Goal: Task Accomplishment & Management: Manage account settings

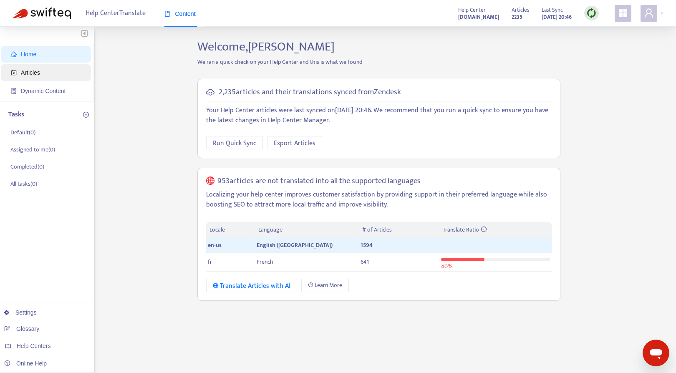
click at [53, 70] on span "Articles" at bounding box center [47, 72] width 73 height 17
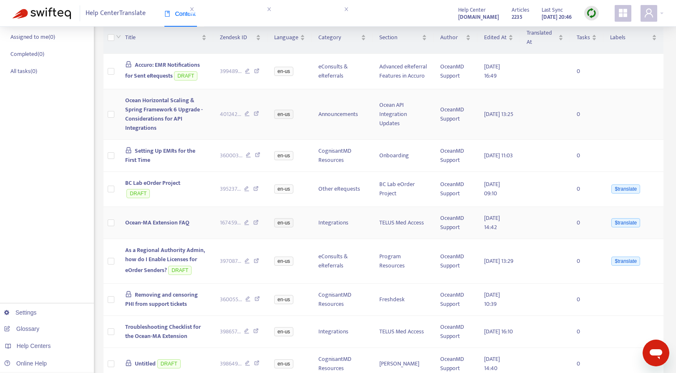
scroll to position [113, 0]
click at [148, 223] on span "Ocean-MA Extension FAQ" at bounding box center [157, 222] width 64 height 10
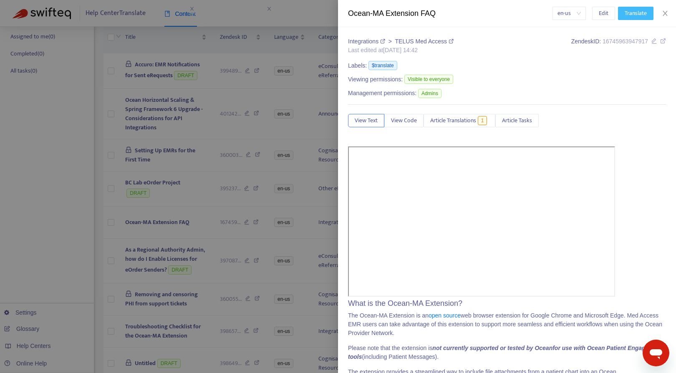
click at [642, 15] on span "Translate" at bounding box center [636, 13] width 22 height 9
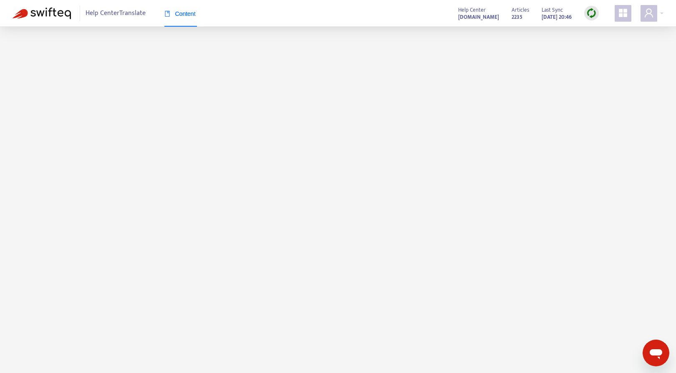
scroll to position [0, 0]
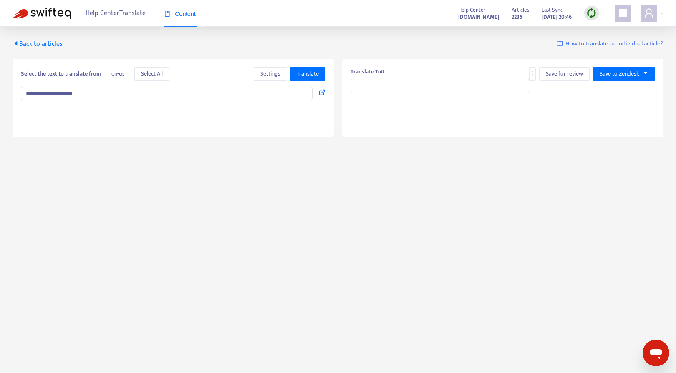
type input "**********"
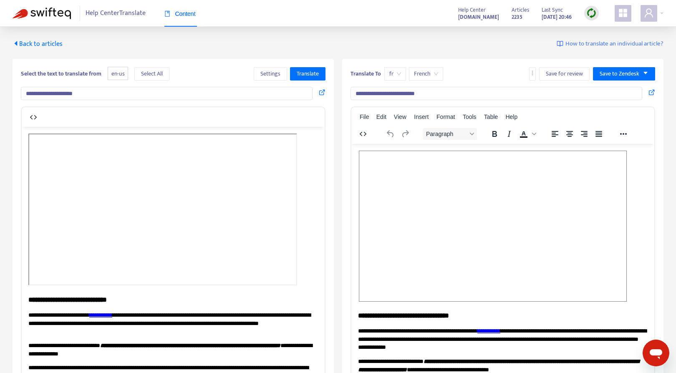
click at [47, 42] on span "Back to articles" at bounding box center [38, 43] width 50 height 11
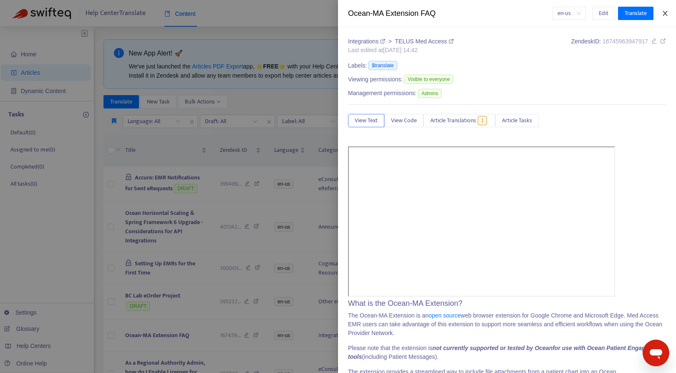
click at [669, 12] on button "Close" at bounding box center [665, 14] width 12 height 8
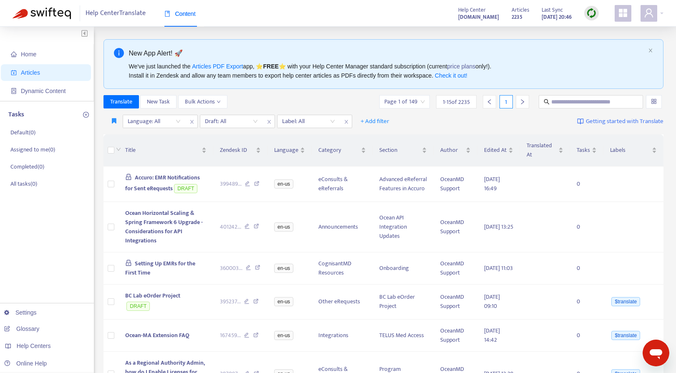
click at [106, 148] on th at bounding box center [111, 150] width 15 height 32
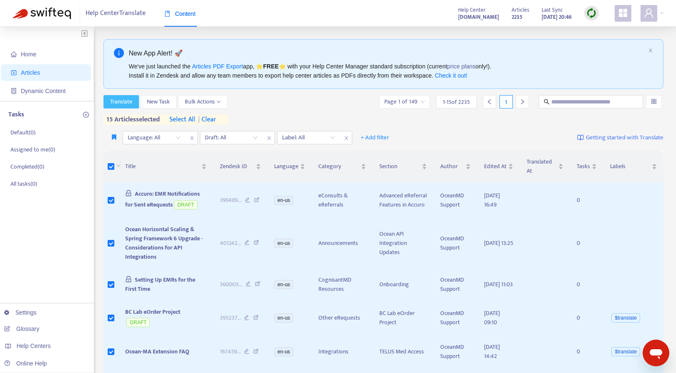
click at [125, 102] on span "Translate" at bounding box center [121, 101] width 22 height 9
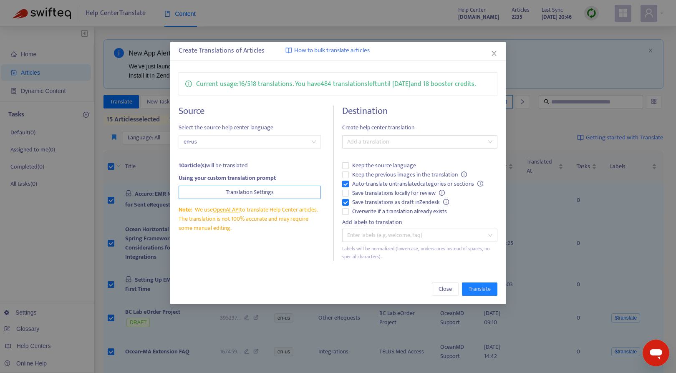
click at [275, 190] on button "Translation Settings" at bounding box center [250, 192] width 143 height 13
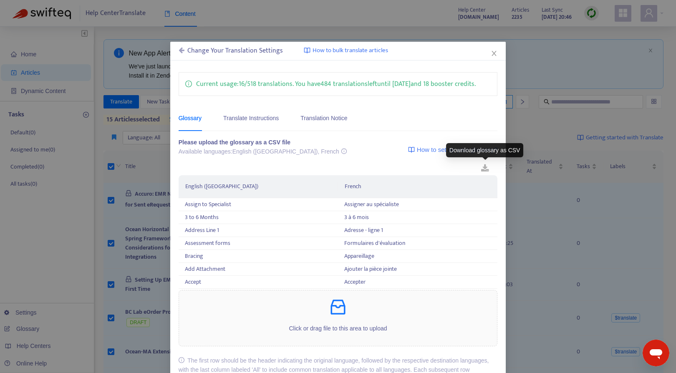
click at [488, 167] on link at bounding box center [485, 168] width 25 height 13
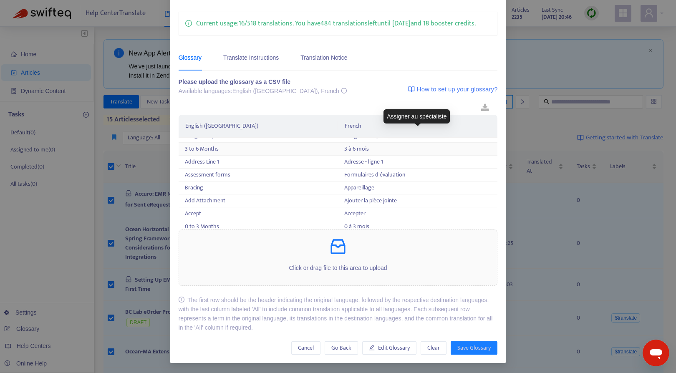
scroll to position [11, 0]
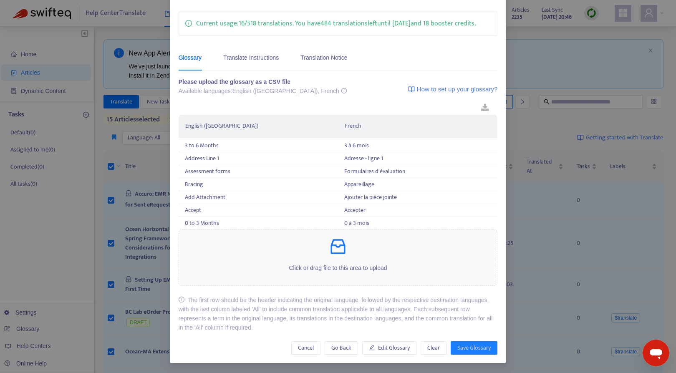
click at [383, 314] on div "The first row should be the header indicating the original language, followed b…" at bounding box center [338, 313] width 319 height 37
click at [400, 347] on span "Edit Glossary" at bounding box center [394, 347] width 32 height 9
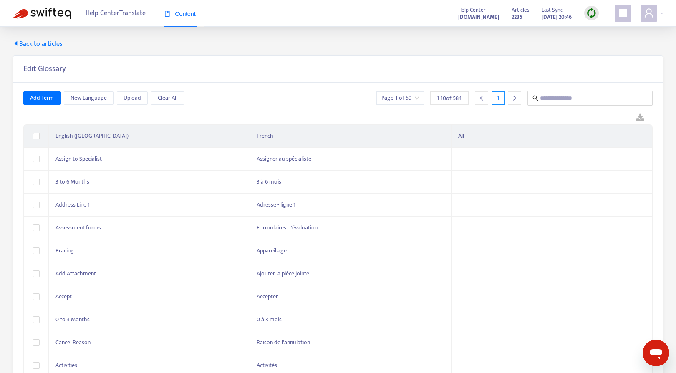
click at [443, 94] on span "1 - 10 of 584" at bounding box center [449, 98] width 25 height 9
click at [406, 98] on input "search" at bounding box center [400, 98] width 38 height 13
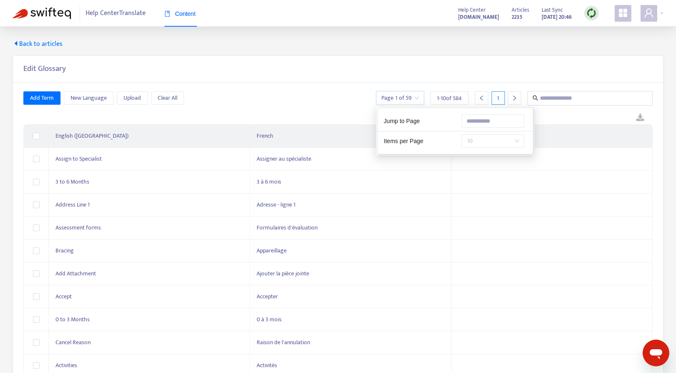
click at [487, 138] on span "10" at bounding box center [493, 141] width 53 height 13
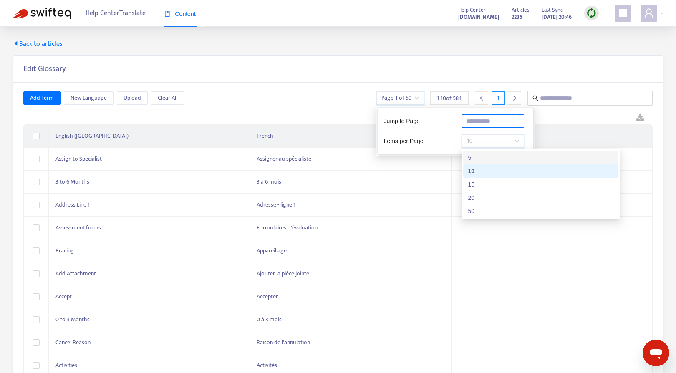
click at [487, 121] on input "text" at bounding box center [493, 120] width 63 height 13
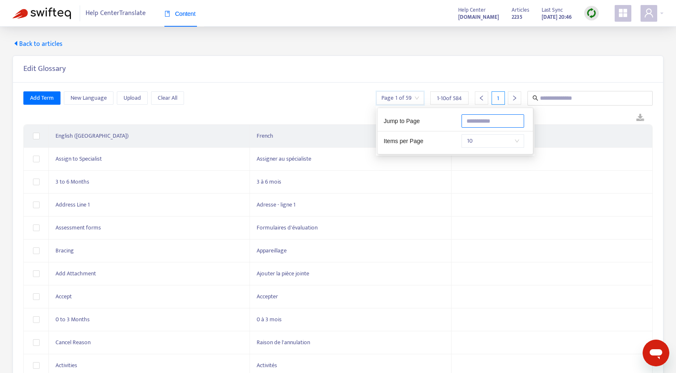
click at [489, 121] on input "text" at bounding box center [493, 120] width 63 height 13
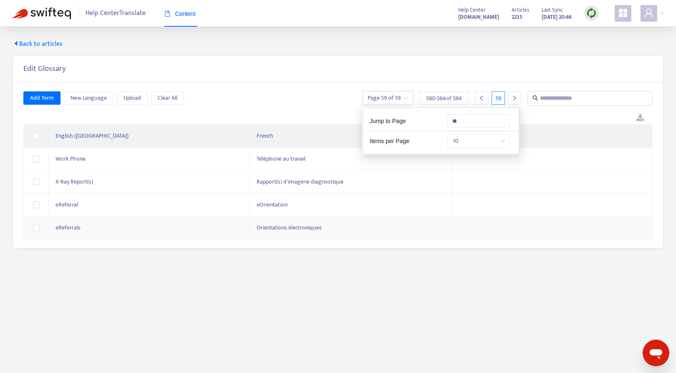
click at [152, 279] on main "Back to articles Edit Glossary Add Term New Language Upload Clear All Page 59 o…" at bounding box center [338, 213] width 676 height 373
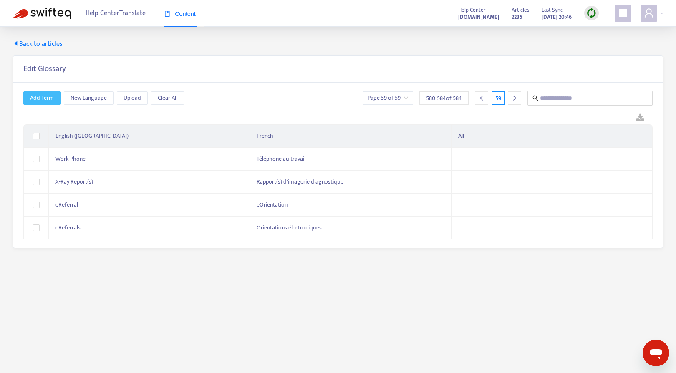
click at [37, 99] on span "Add Term" at bounding box center [42, 97] width 24 height 9
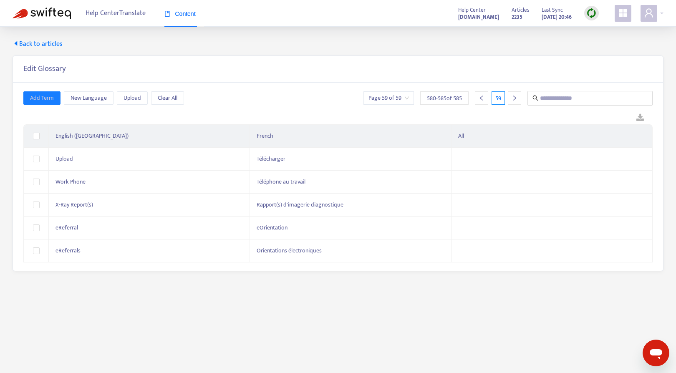
click at [404, 95] on input "search" at bounding box center [389, 98] width 40 height 13
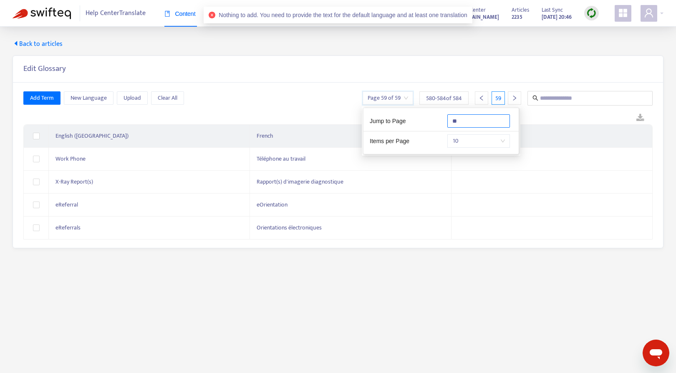
click at [473, 125] on input "**" at bounding box center [478, 120] width 63 height 13
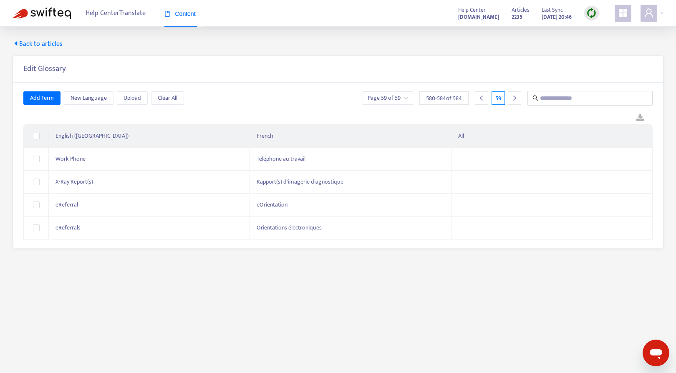
click at [198, 118] on div at bounding box center [337, 118] width 629 height 13
click at [248, 247] on div "Add Term New Language Upload Clear All Page 59 of 59 580 - 584 of 584 59 Englis…" at bounding box center [338, 165] width 650 height 165
click at [36, 96] on span "Add Term" at bounding box center [42, 97] width 24 height 9
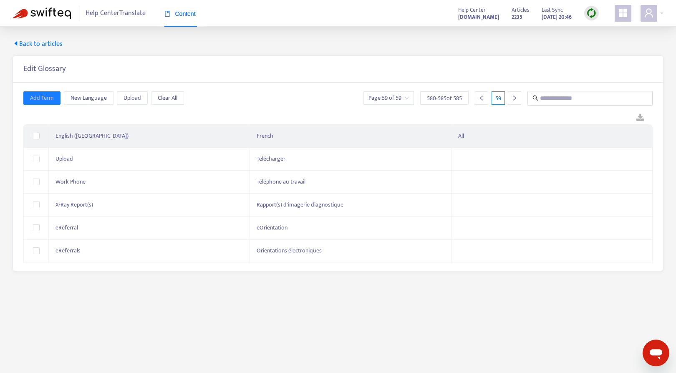
click at [58, 114] on div at bounding box center [337, 118] width 629 height 13
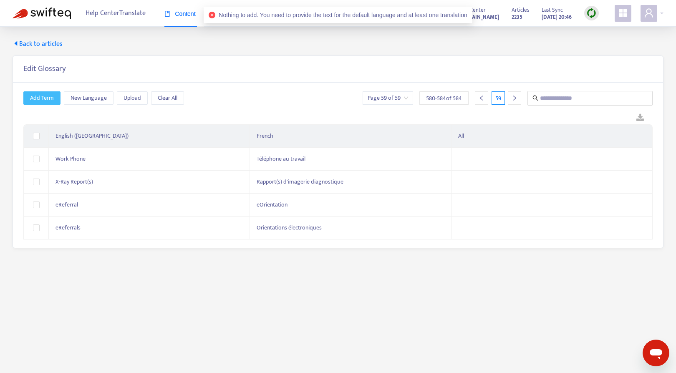
click at [47, 98] on span "Add Term" at bounding box center [42, 97] width 24 height 9
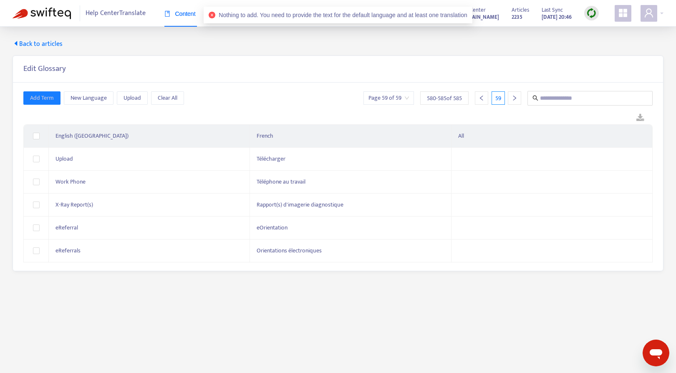
click at [53, 117] on div at bounding box center [337, 118] width 629 height 13
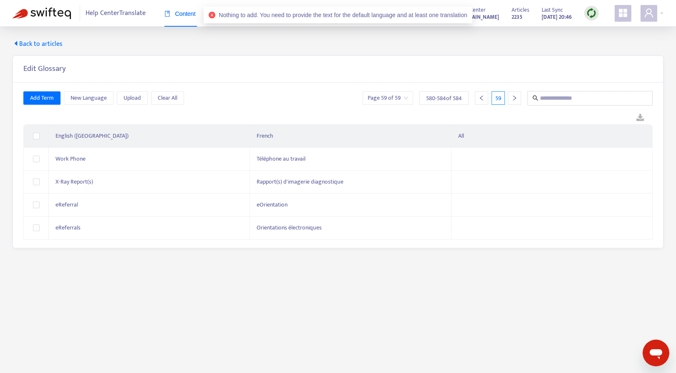
click at [402, 101] on input "search" at bounding box center [388, 98] width 40 height 13
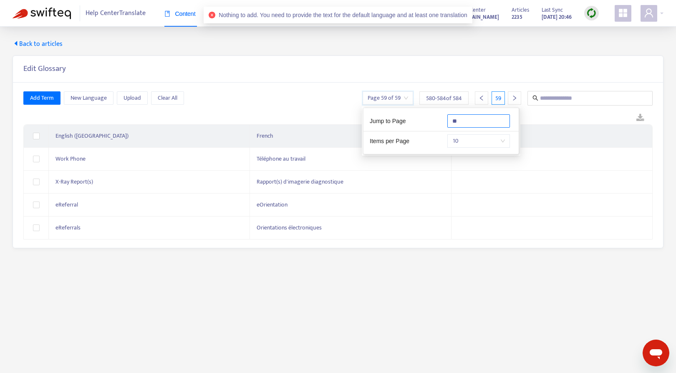
click at [476, 123] on input "**" at bounding box center [478, 120] width 63 height 13
type input "*"
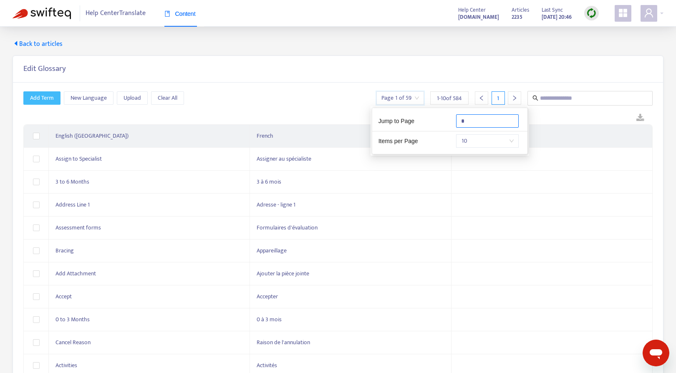
type input "*"
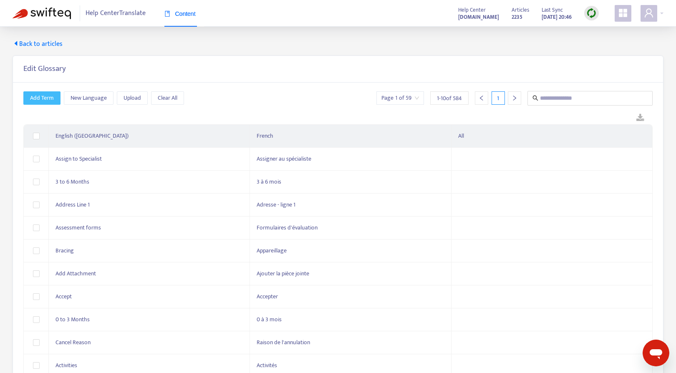
click at [40, 93] on span "Add Term" at bounding box center [42, 97] width 24 height 9
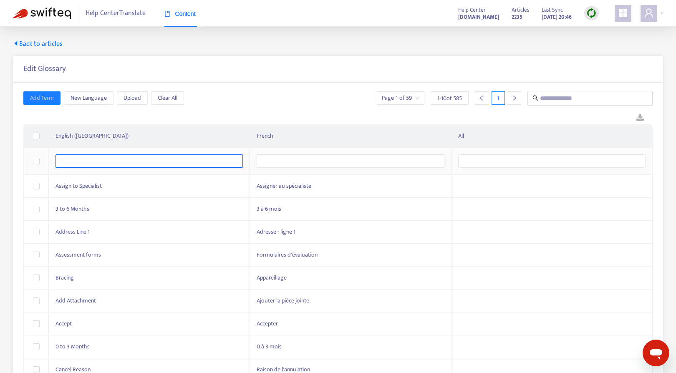
click at [83, 161] on \(USA\) "text" at bounding box center [149, 160] width 187 height 13
type \(USA\) "**********"
click at [275, 159] on input "text" at bounding box center [350, 160] width 187 height 13
click at [280, 162] on input "text" at bounding box center [350, 160] width 187 height 13
paste input "**********"
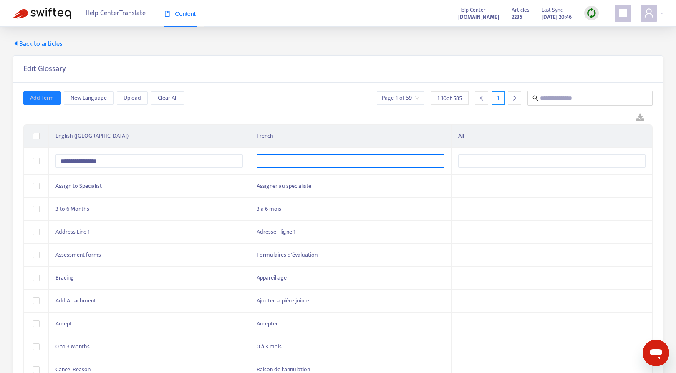
type input "**********"
click at [43, 117] on div at bounding box center [337, 118] width 629 height 13
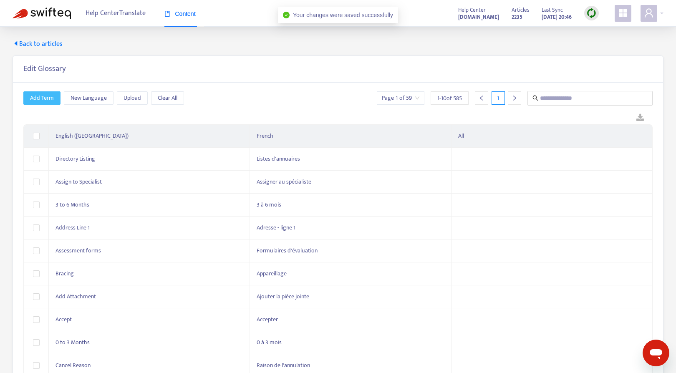
click at [46, 102] on span "Add Term" at bounding box center [42, 97] width 24 height 9
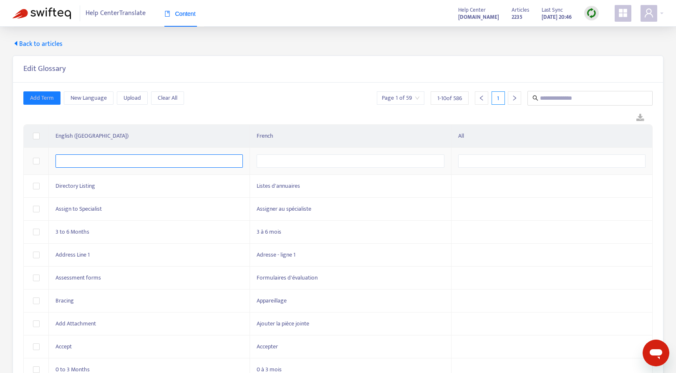
click at [70, 163] on \(USA\) "text" at bounding box center [149, 160] width 187 height 13
paste \(USA\) "********"
type \(USA\) "********"
click at [290, 157] on input "text" at bounding box center [350, 160] width 187 height 13
paste input "********"
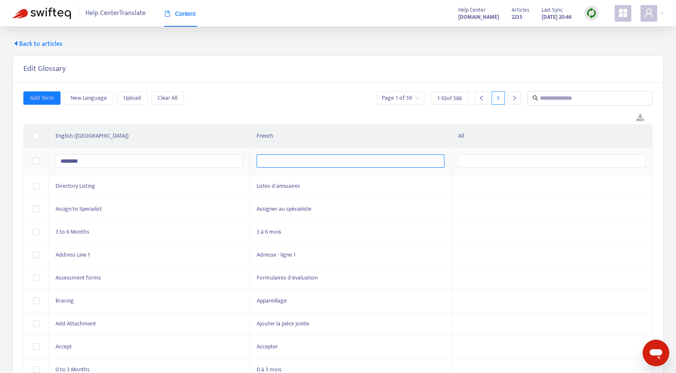
type input "********"
click at [296, 110] on div "Add Term New Language Upload Clear All Page 1 of 59 1 - 10 of 586 1 English ([G…" at bounding box center [337, 236] width 629 height 290
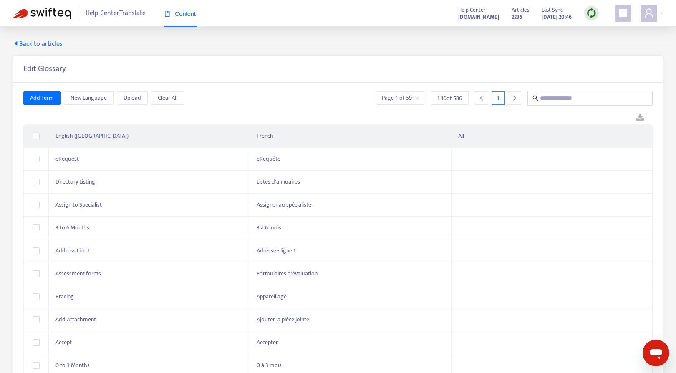
click at [38, 36] on div "Back to articles Edit Glossary Add Term New Language Upload Clear All Page 1 of…" at bounding box center [338, 213] width 676 height 372
click at [34, 43] on span "Back to articles" at bounding box center [38, 44] width 50 height 10
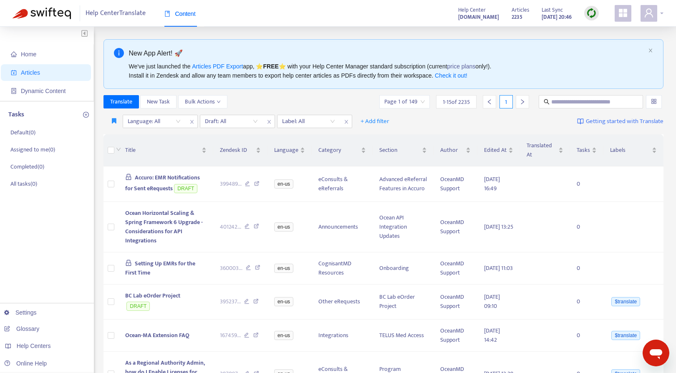
click at [660, 12] on div at bounding box center [652, 13] width 23 height 17
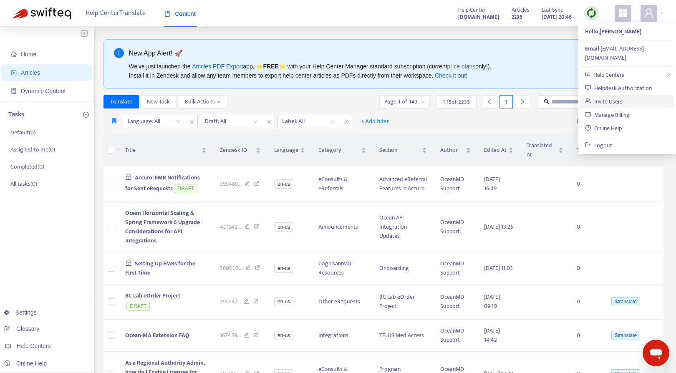
click at [603, 97] on link "Invite Users" at bounding box center [604, 102] width 38 height 10
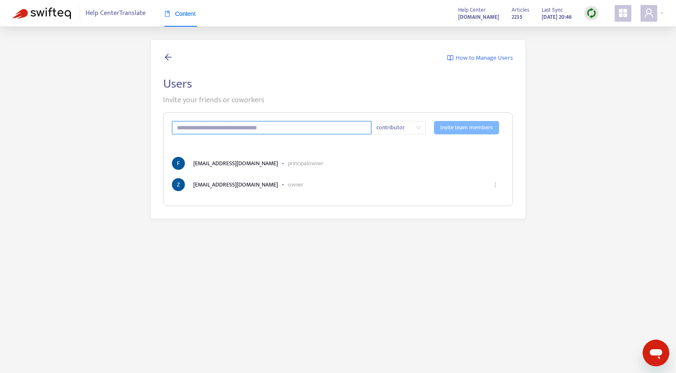
click at [282, 131] on input "text" at bounding box center [272, 127] width 200 height 13
click at [289, 234] on main "How to Manage Users Users Invite your friends or coworkers contributor Invite t…" at bounding box center [338, 213] width 676 height 373
click at [399, 128] on span "contributor" at bounding box center [398, 127] width 44 height 13
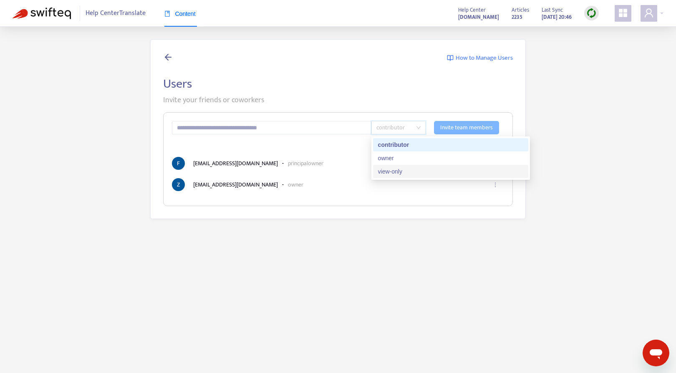
click at [361, 213] on div "How to Manage Users Users Invite your friends or coworkers contributor Invite t…" at bounding box center [338, 129] width 376 height 180
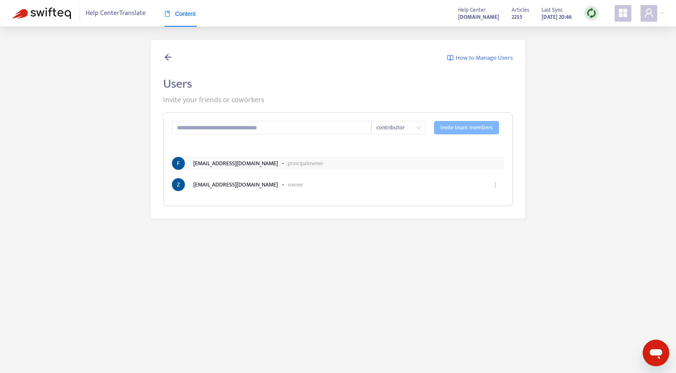
click at [475, 168] on li "F [EMAIL_ADDRESS][DOMAIN_NAME] - principal owner" at bounding box center [338, 163] width 332 height 13
click at [250, 165] on li "F [EMAIL_ADDRESS][DOMAIN_NAME] - principal owner" at bounding box center [338, 163] width 332 height 13
click at [241, 165] on li "F [EMAIL_ADDRESS][DOMAIN_NAME] - principal owner" at bounding box center [338, 163] width 332 height 13
click at [219, 232] on main "How to Manage Users Users Invite your friends or coworkers contributor Invite t…" at bounding box center [338, 213] width 676 height 373
